Goal: Transaction & Acquisition: Purchase product/service

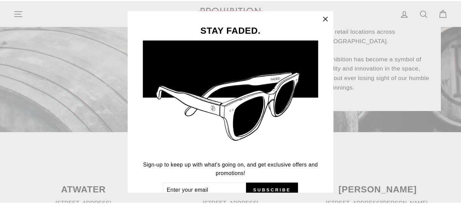
scroll to position [34, 0]
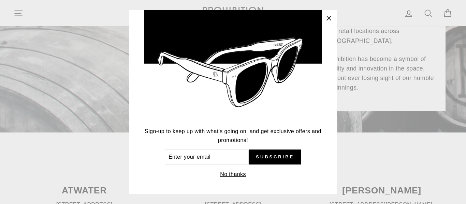
click at [331, 18] on icon "button" at bounding box center [329, 18] width 4 height 4
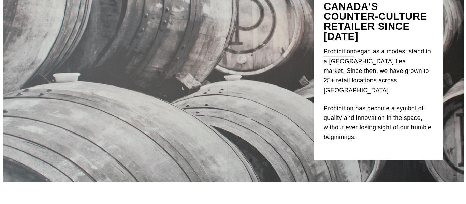
scroll to position [0, 0]
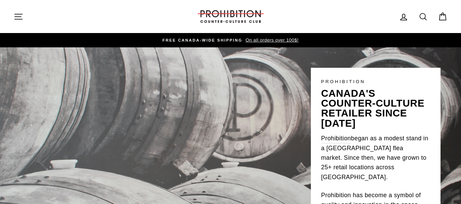
click at [15, 18] on icon "button" at bounding box center [19, 17] width 10 height 10
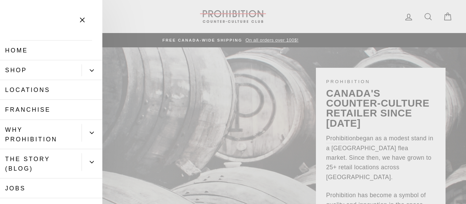
click at [90, 72] on button "Primary" at bounding box center [92, 70] width 21 height 12
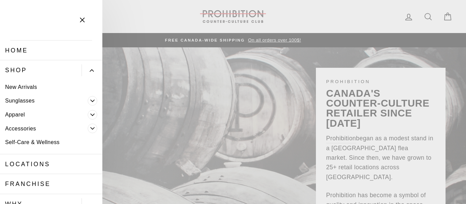
click at [80, 115] on link "Apparel" at bounding box center [44, 115] width 88 height 14
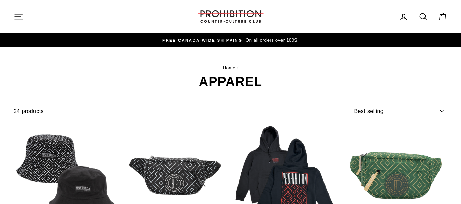
select select "best-selling"
click at [19, 17] on icon "button" at bounding box center [19, 17] width 10 height 10
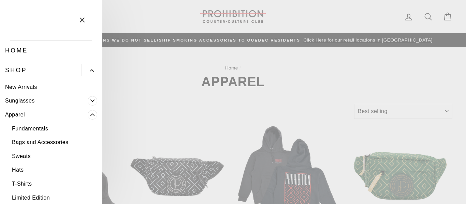
click at [91, 115] on icon "Primary" at bounding box center [93, 115] width 4 height 2
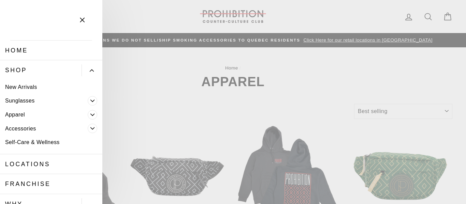
click at [90, 129] on icon "Primary" at bounding box center [92, 129] width 4 height 4
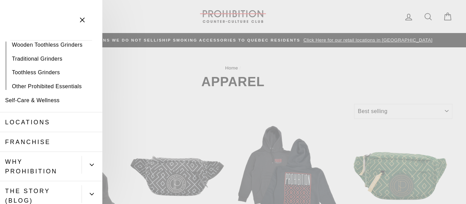
scroll to position [85, 0]
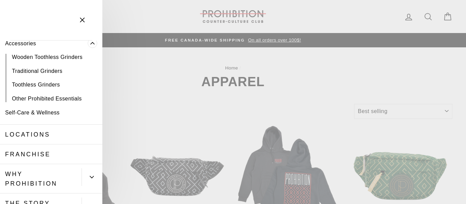
click at [44, 70] on link "Traditional Grinders" at bounding box center [51, 71] width 102 height 14
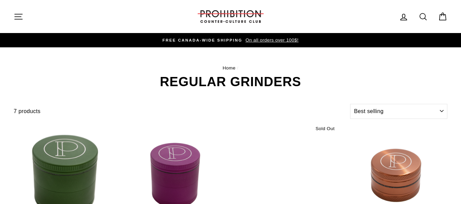
select select "best-selling"
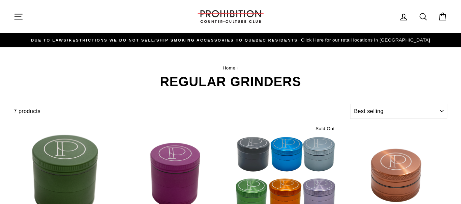
click at [19, 17] on icon "button" at bounding box center [19, 17] width 10 height 10
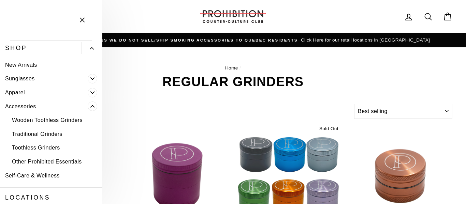
scroll to position [34, 0]
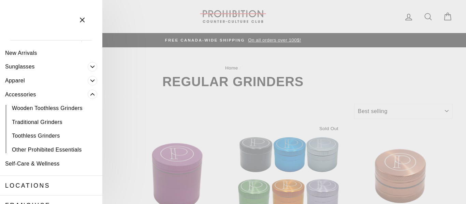
click at [90, 93] on icon "Primary" at bounding box center [92, 94] width 4 height 4
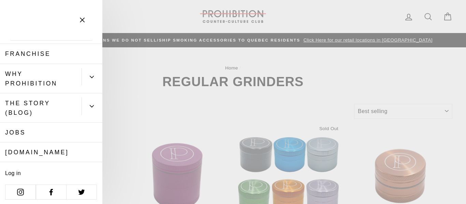
scroll to position [132, 0]
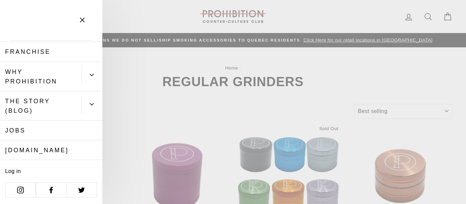
click at [43, 147] on link "[DOMAIN_NAME]" at bounding box center [51, 151] width 102 height 20
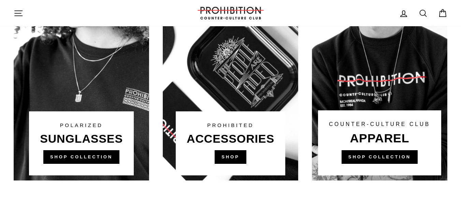
scroll to position [468, 0]
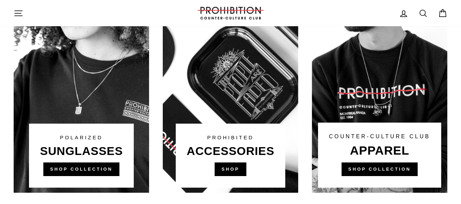
click at [229, 165] on link at bounding box center [230, 63] width 135 height 259
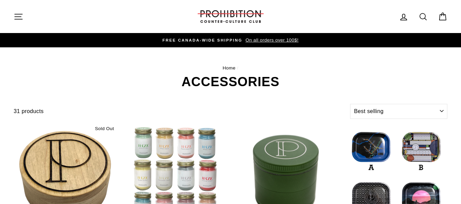
select select "best-selling"
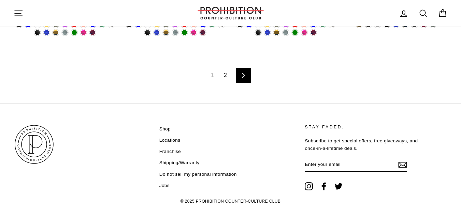
scroll to position [1173, 0]
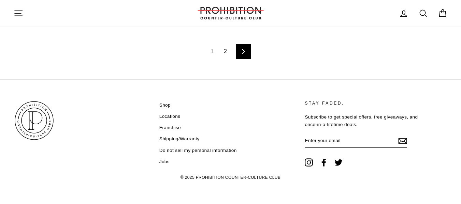
click at [247, 55] on link "Next" at bounding box center [243, 51] width 15 height 15
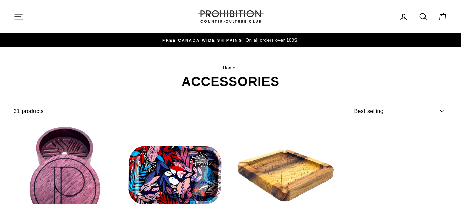
select select "best-selling"
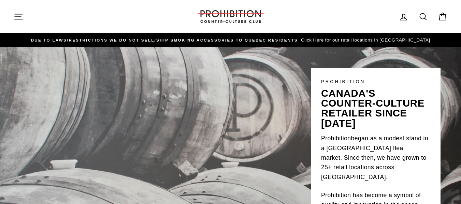
click at [17, 20] on icon "button" at bounding box center [19, 17] width 10 height 10
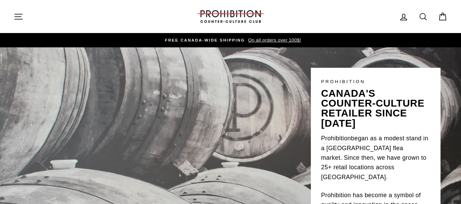
click at [422, 13] on icon at bounding box center [423, 16] width 6 height 6
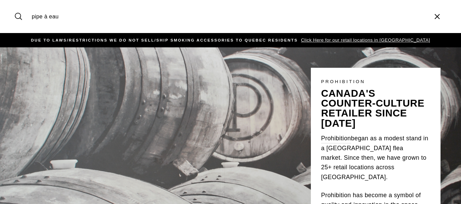
type input "pipe à eau"
click at [14, 5] on button "Search" at bounding box center [21, 16] width 15 height 23
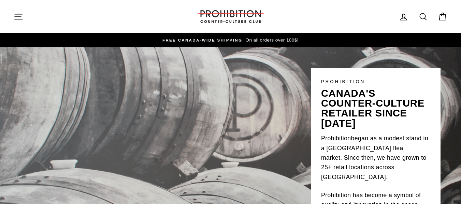
click at [19, 16] on icon "button" at bounding box center [19, 17] width 10 height 10
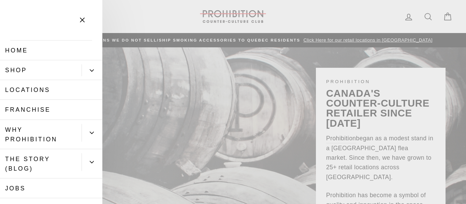
click at [90, 69] on icon "Primary" at bounding box center [92, 71] width 4 height 4
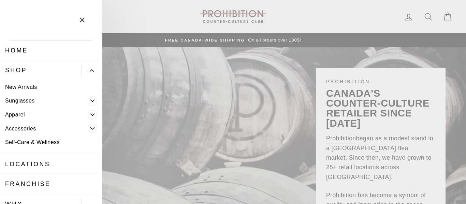
click at [31, 140] on link "Self-Care & Wellness" at bounding box center [51, 143] width 102 height 14
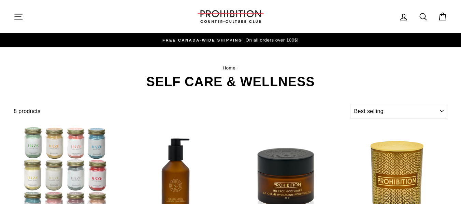
select select "best-selling"
